Goal: Task Accomplishment & Management: Use online tool/utility

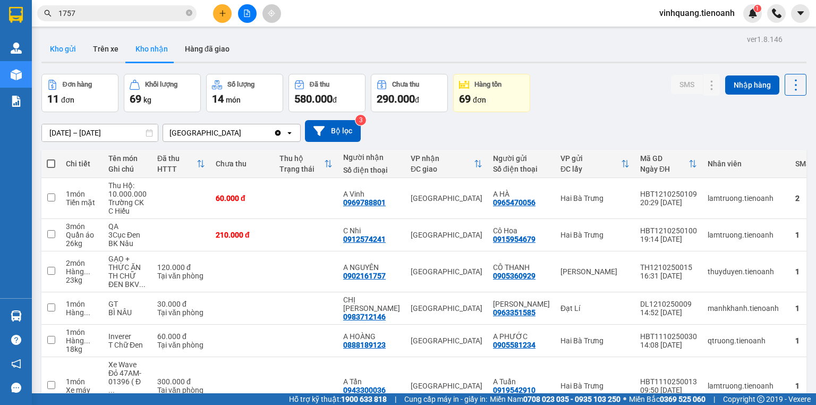
click at [59, 55] on button "Kho gửi" at bounding box center [62, 49] width 43 height 26
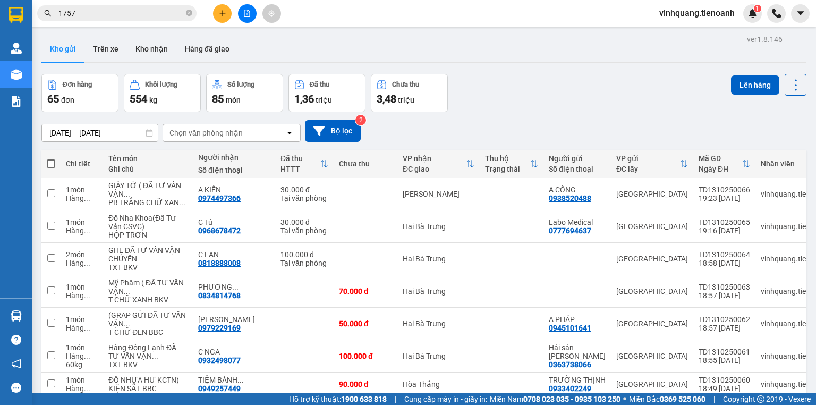
click at [49, 165] on span at bounding box center [51, 163] width 9 height 9
click at [51, 158] on input "checkbox" at bounding box center [51, 158] width 0 height 0
checkbox input "true"
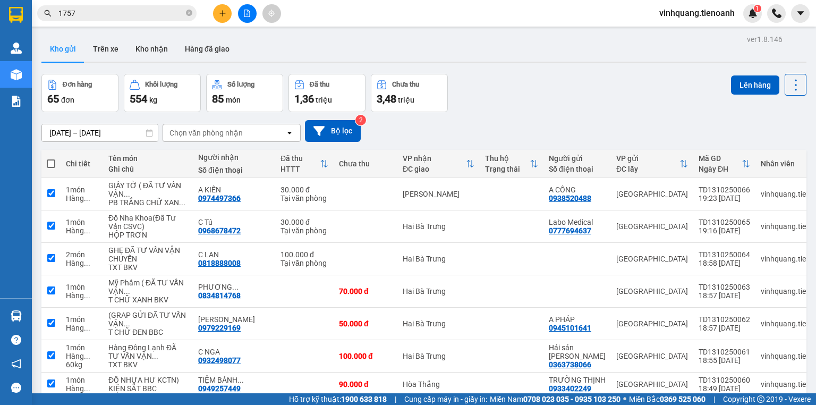
checkbox input "true"
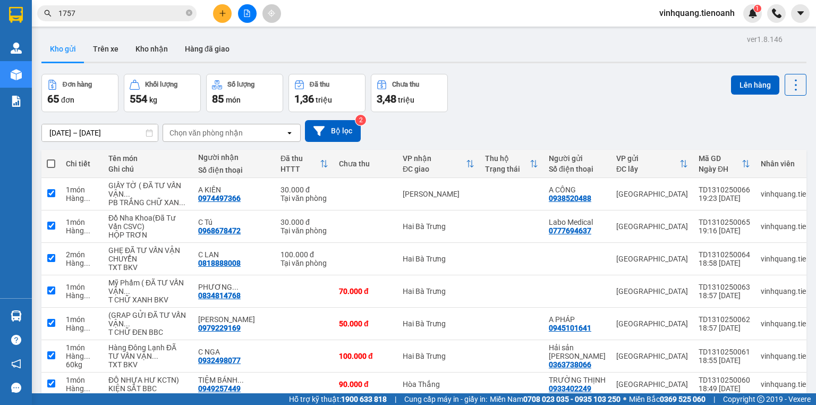
checkbox input "true"
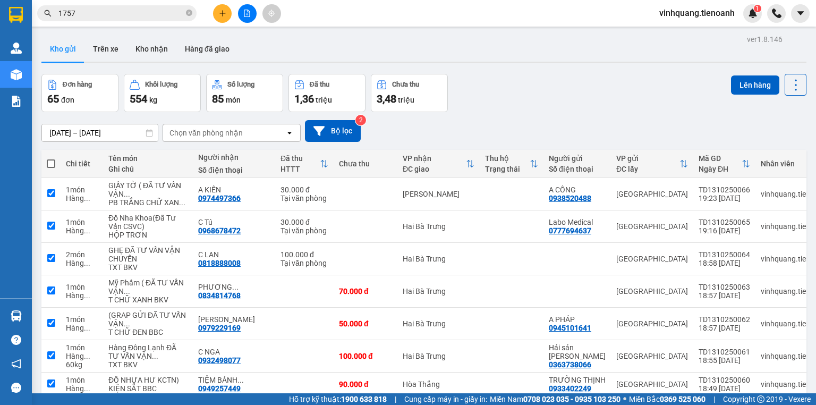
checkbox input "true"
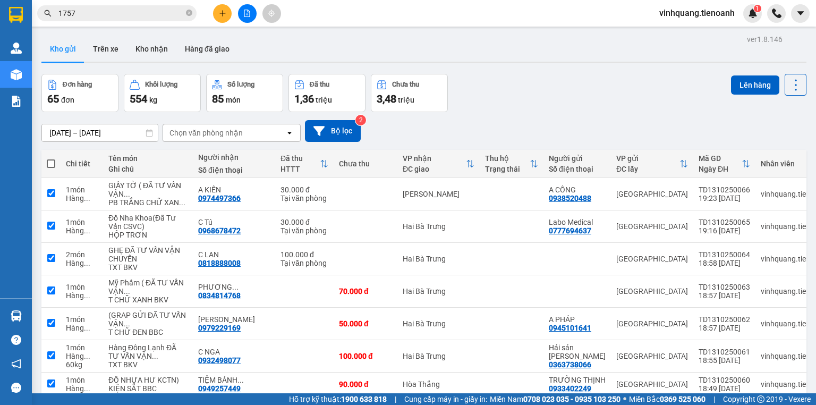
checkbox input "true"
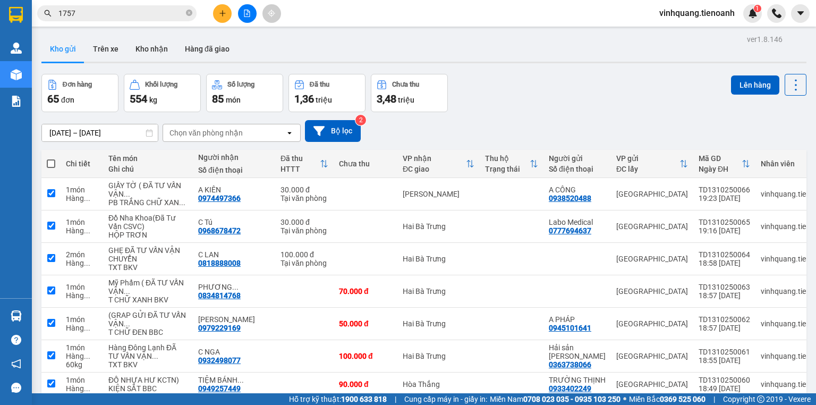
checkbox input "true"
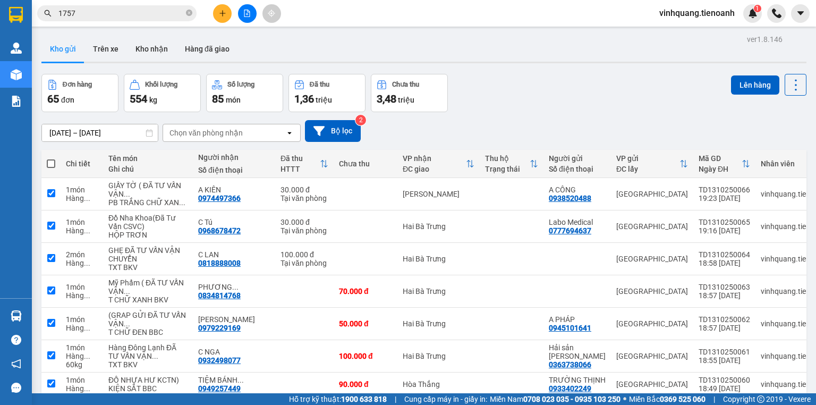
checkbox input "true"
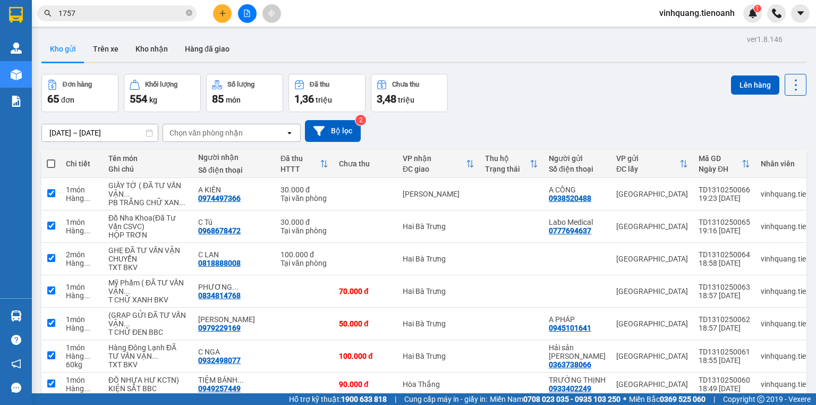
checkbox input "true"
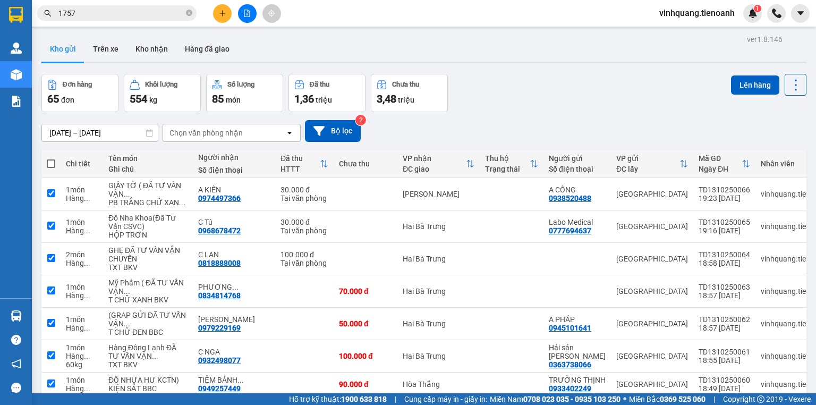
checkbox input "true"
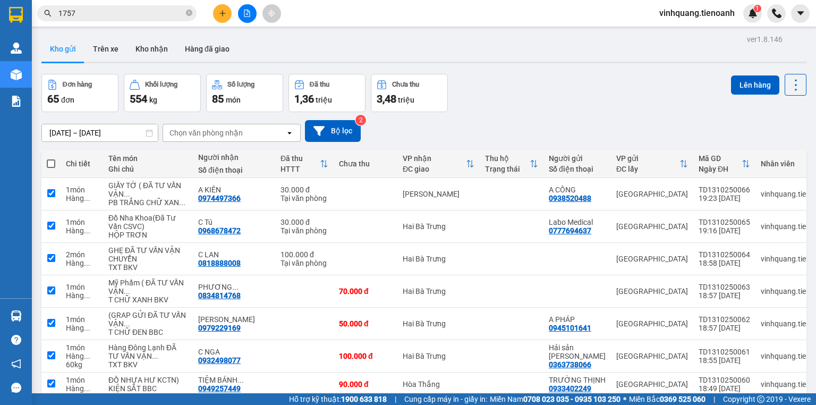
checkbox input "true"
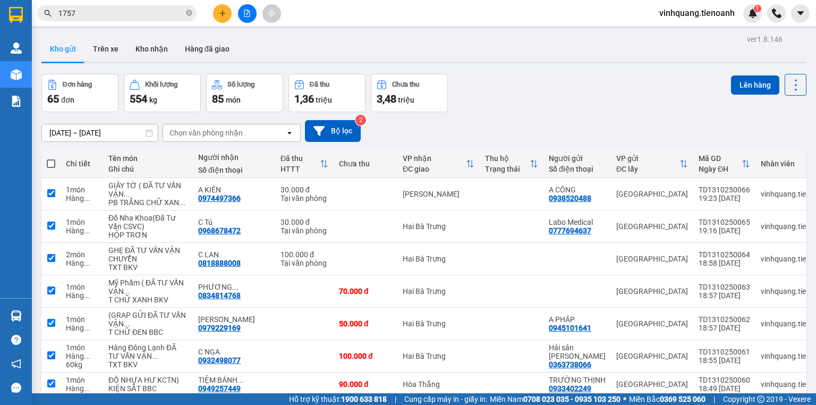
checkbox input "true"
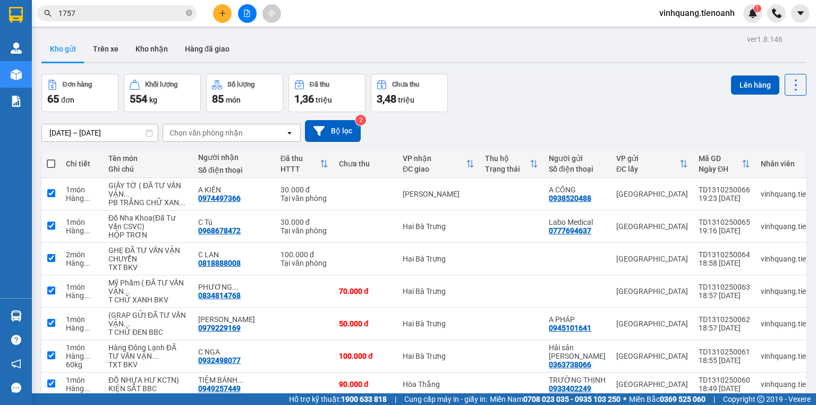
checkbox input "true"
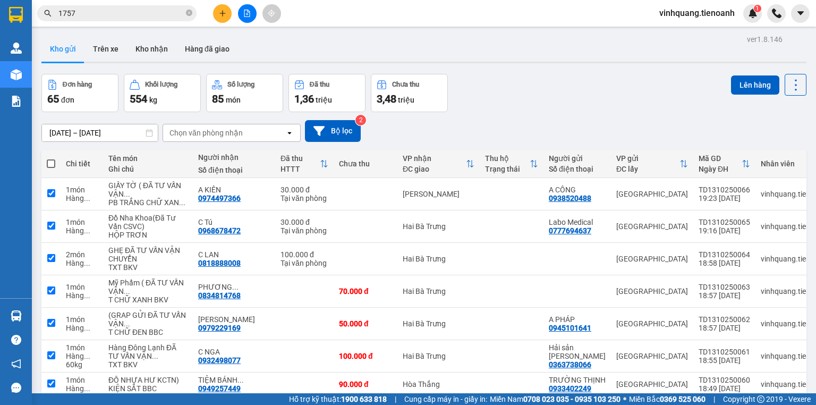
checkbox input "true"
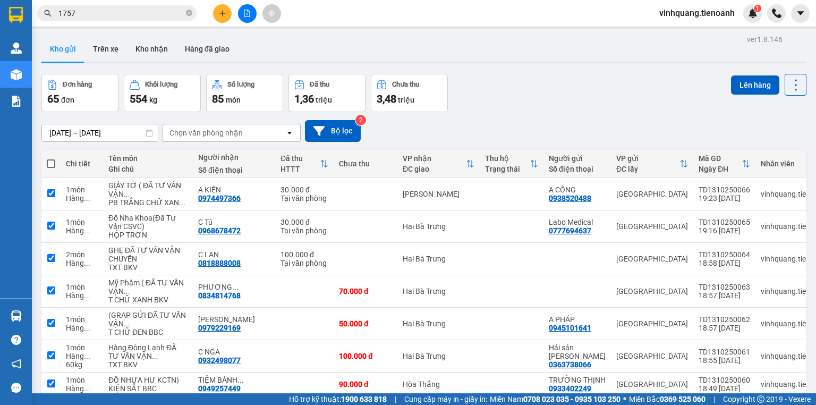
checkbox input "true"
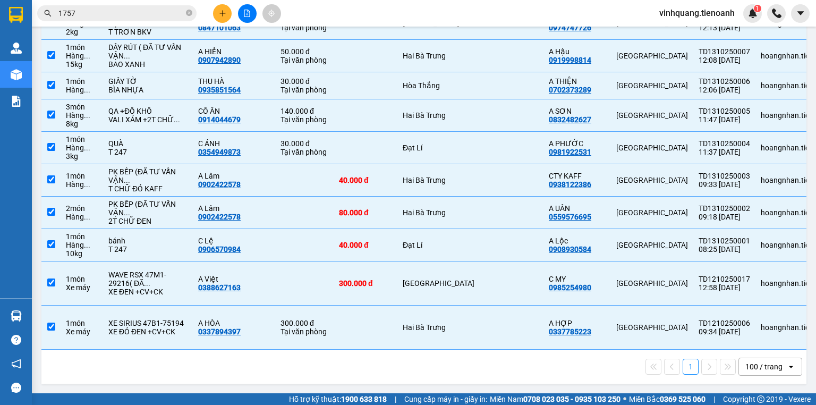
scroll to position [2700, 0]
click at [334, 340] on td at bounding box center [366, 328] width 64 height 44
checkbox input "false"
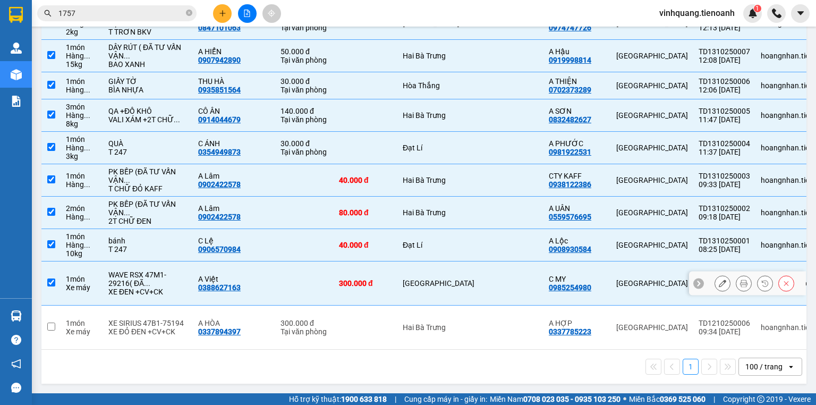
click at [334, 267] on td "300.000 đ" at bounding box center [366, 283] width 64 height 44
checkbox input "false"
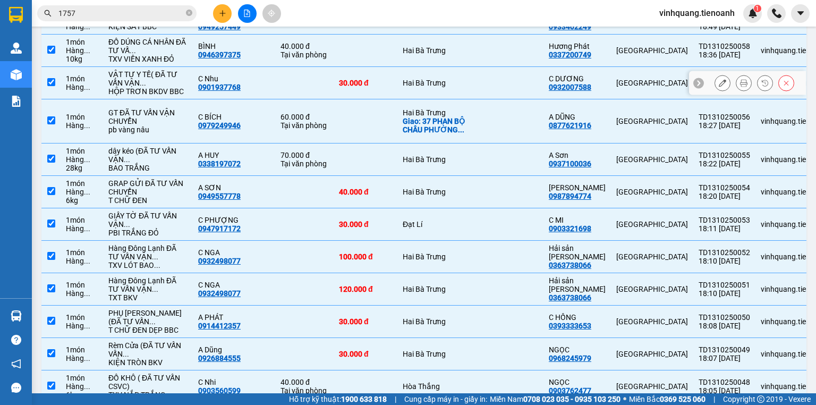
scroll to position [0, 0]
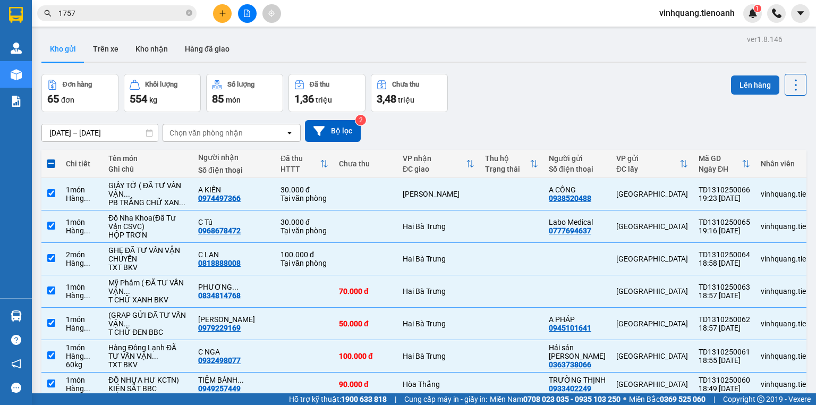
click at [742, 88] on button "Lên hàng" at bounding box center [755, 84] width 48 height 19
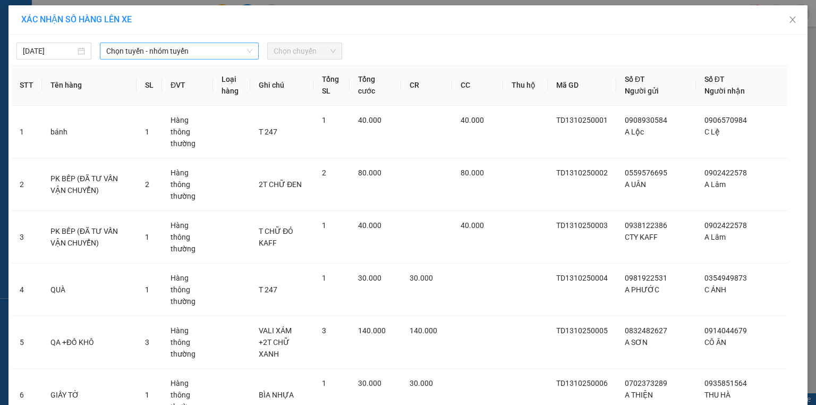
click at [133, 49] on span "Chọn tuyến - nhóm tuyến" at bounding box center [179, 51] width 146 height 16
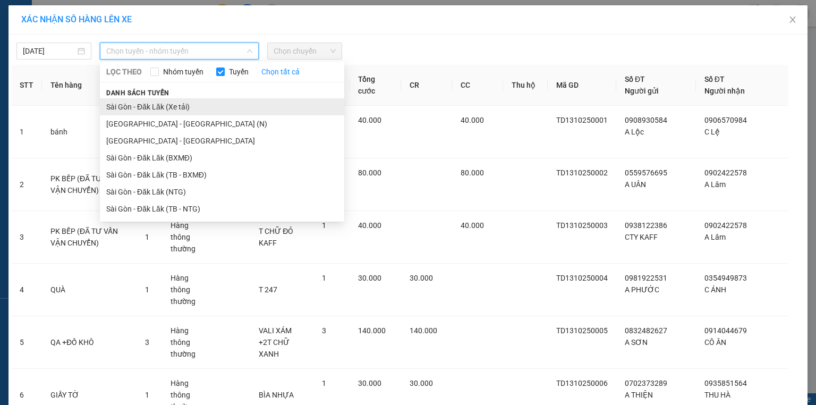
click at [177, 103] on li "Sài Gòn - Đăk Lăk (Xe tải)" at bounding box center [222, 106] width 244 height 17
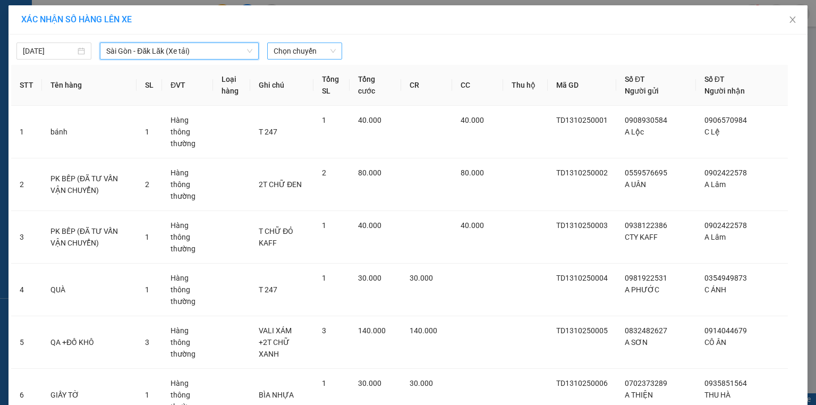
click at [307, 46] on span "Chọn chuyến" at bounding box center [305, 51] width 62 height 16
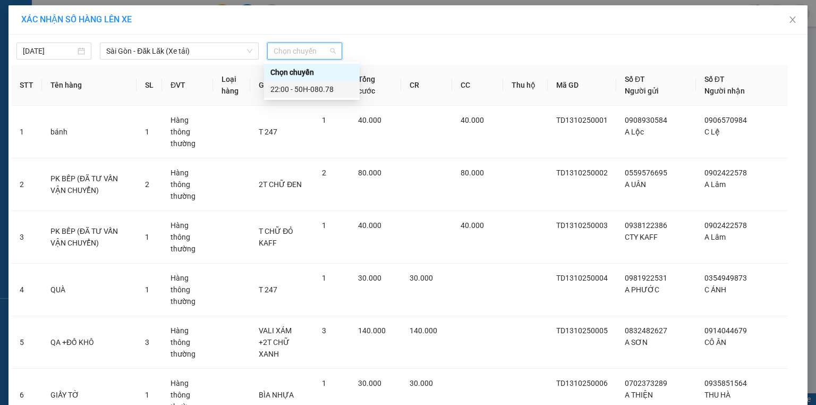
click at [299, 89] on div "22:00 - 50H-080.78" at bounding box center [311, 89] width 83 height 12
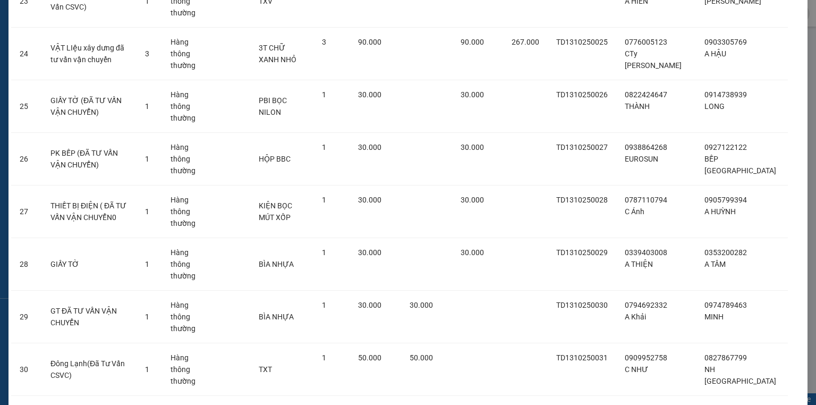
scroll to position [2460, 0]
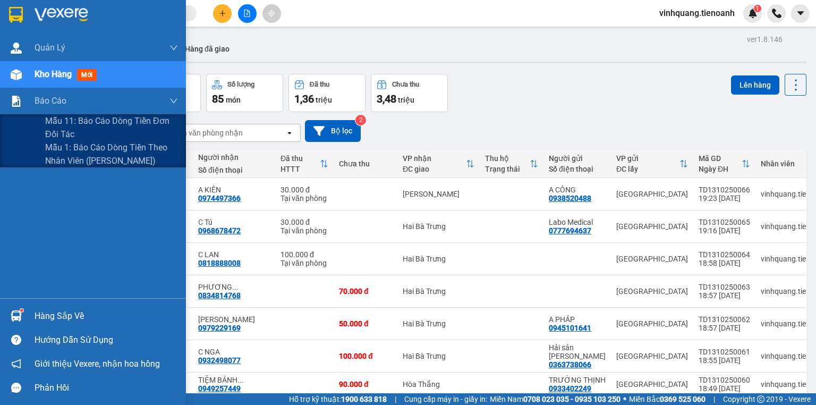
click at [49, 159] on span "Mẫu 1: Báo cáo dòng tiền theo nhân viên ([PERSON_NAME])" at bounding box center [111, 154] width 133 height 27
click at [87, 144] on span "Mẫu 1: Báo cáo dòng tiền theo nhân viên ([PERSON_NAME])" at bounding box center [111, 154] width 133 height 27
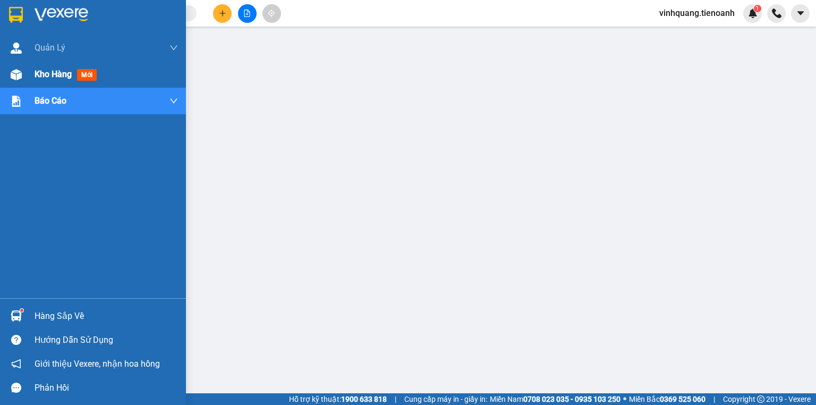
click at [70, 72] on span "Kho hàng" at bounding box center [53, 74] width 37 height 10
